Goal: Contribute content

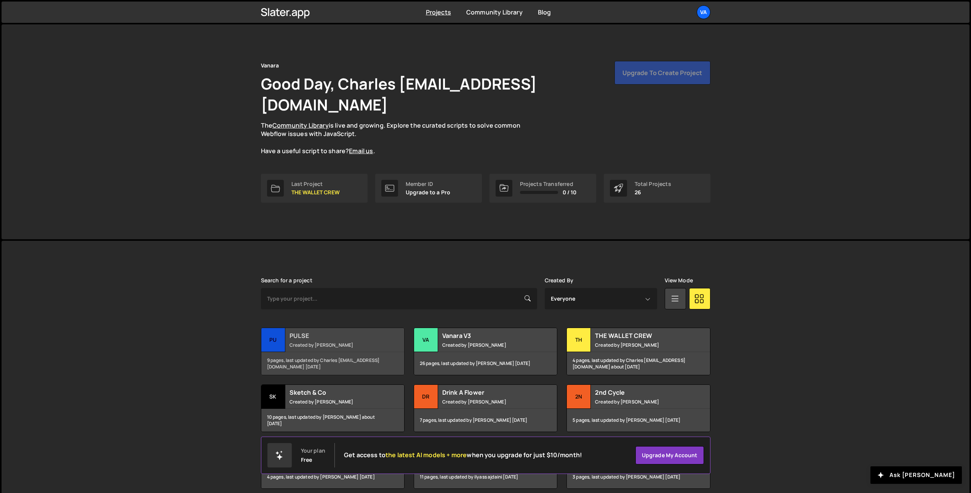
click at [350, 352] on div "9 pages, last updated by Charles [EMAIL_ADDRESS][DOMAIN_NAME] [DATE]" at bounding box center [332, 363] width 143 height 23
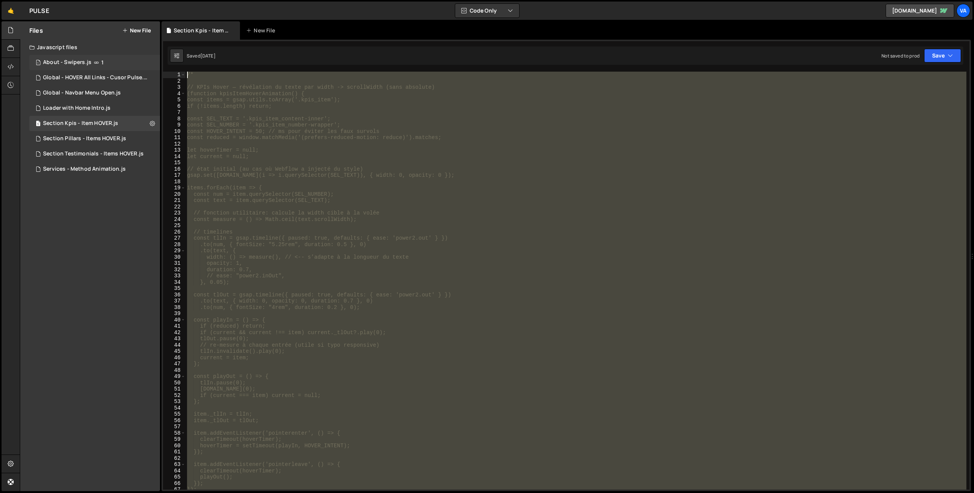
drag, startPoint x: 198, startPoint y: 383, endPoint x: 155, endPoint y: 68, distance: 318.1
click at [155, 67] on div "Files New File Javascript files 1 About - Swipers.js 1 1 Global - HOVER All Lin…" at bounding box center [497, 256] width 954 height 470
type textarea "/*"
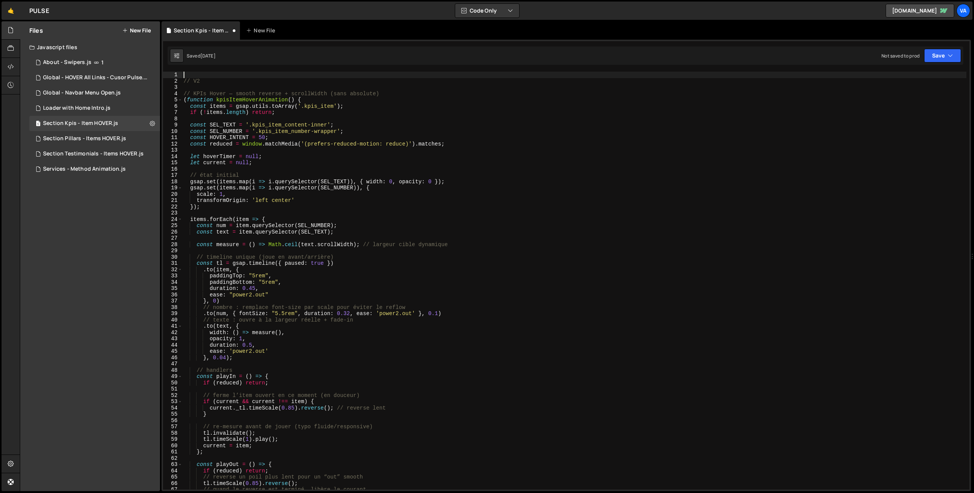
type textarea "// V2"
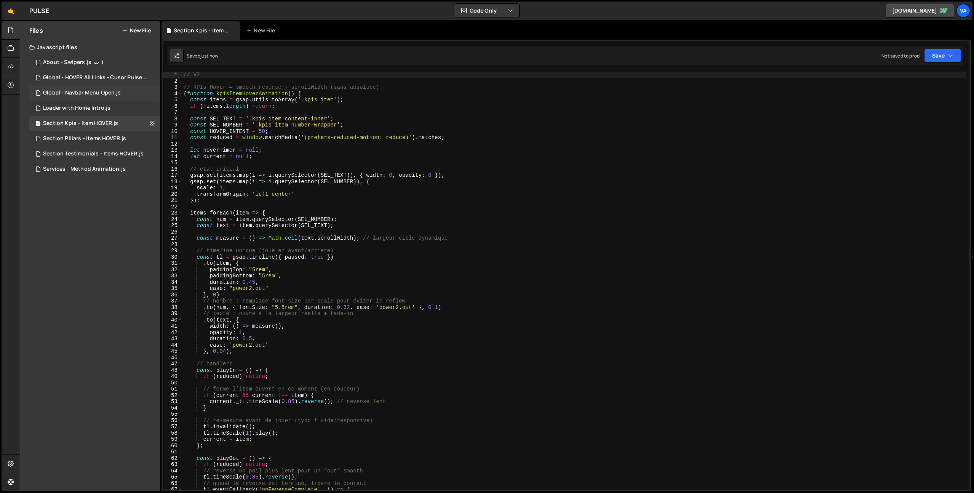
click at [104, 98] on div "1 Global - Navbar Menu Open.js 0" at bounding box center [94, 92] width 131 height 15
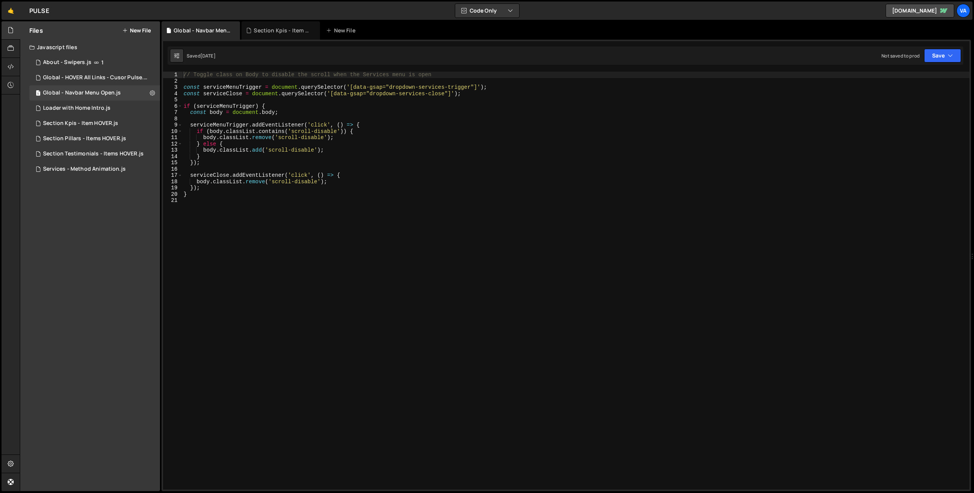
click at [374, 88] on div "// Toggle class on Body to disable the scroll when the Services menu is open co…" at bounding box center [575, 287] width 787 height 430
type textarea "const serviceMenuTrigger = document.querySelector('[data-link="dropdown-service…"
